Goal: Contribute content

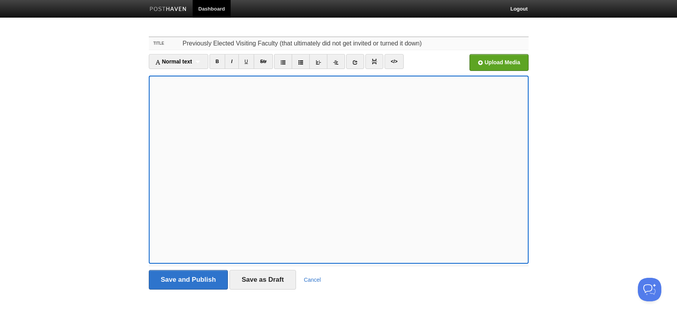
click at [280, 42] on input "Previously Elected Visiting Faculty (that ultimately did not get invited or tur…" at bounding box center [354, 43] width 348 height 13
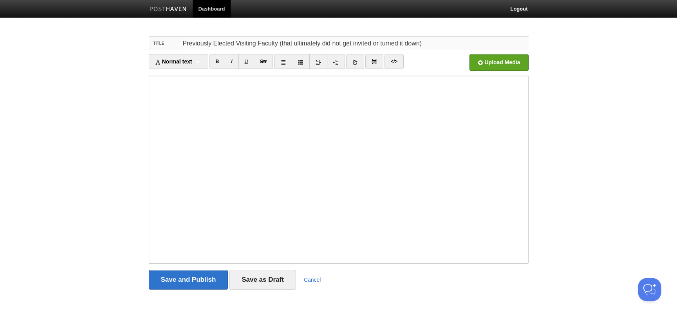
click at [280, 42] on input "Previously Elected Visiting Faculty (that ultimately did not get invited or tur…" at bounding box center [354, 43] width 348 height 13
click at [381, 45] on input "Previously Elected Visiting Faculty (artists who were elected faculty but ultim…" at bounding box center [354, 43] width 348 height 13
drag, startPoint x: 517, startPoint y: 43, endPoint x: 469, endPoint y: 43, distance: 48.2
click at [469, 43] on input "Previously Elected Visiting Faculty (artists who were elected faculty but turne…" at bounding box center [354, 43] width 348 height 13
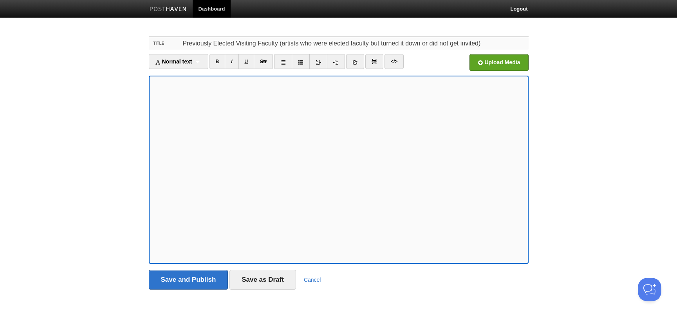
click at [342, 47] on input "Previously Elected Visiting Faculty (artists who were elected faculty but turne…" at bounding box center [354, 43] width 348 height 13
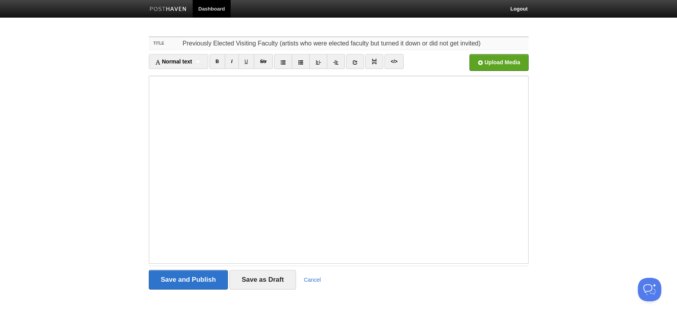
drag, startPoint x: 343, startPoint y: 43, endPoint x: 323, endPoint y: 44, distance: 19.6
click at [323, 44] on input "Previously Elected Visiting Faculty (artists who were elected faculty but turne…" at bounding box center [354, 43] width 348 height 13
click at [357, 42] on input "Previously Elected Visiting Faculty (artists who were top scoring faculty but t…" at bounding box center [354, 43] width 348 height 13
type input "Previously Elected Visiting Faculty (artists who were top scoring nominations b…"
